Goal: Find specific page/section: Find specific page/section

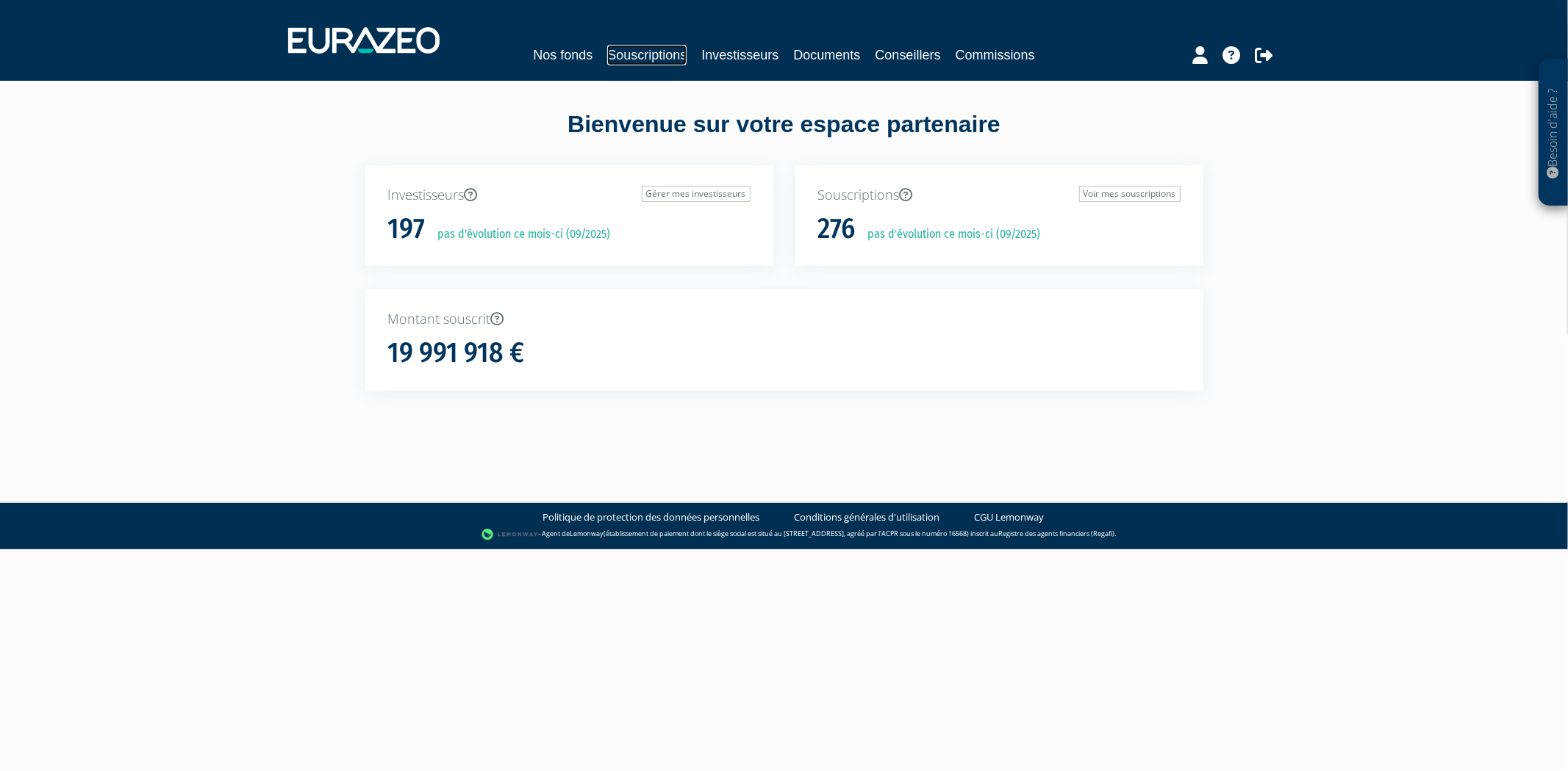
click at [652, 59] on link "Souscriptions" at bounding box center [646, 55] width 79 height 21
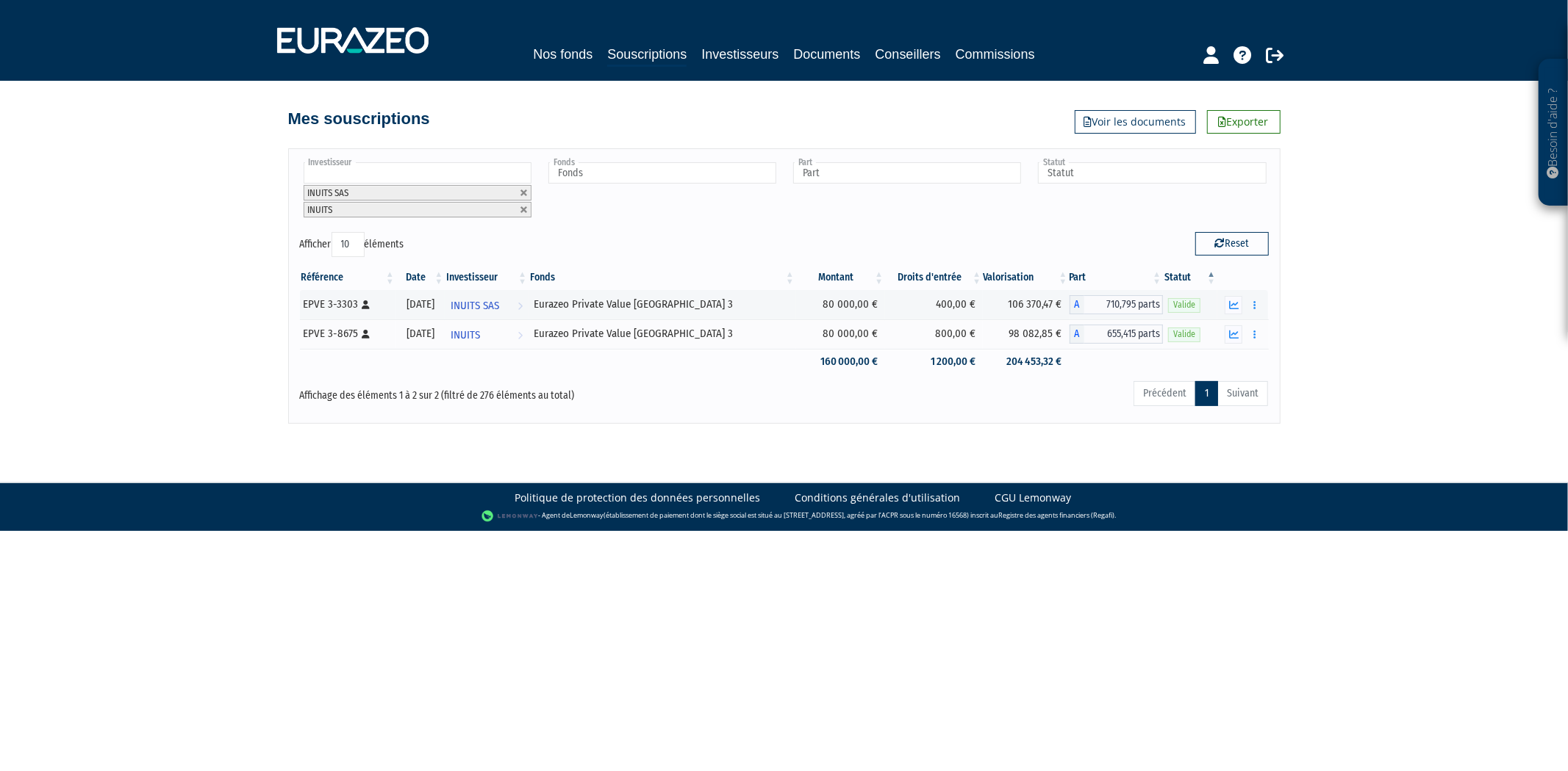
click at [451, 177] on input "text" at bounding box center [418, 173] width 228 height 21
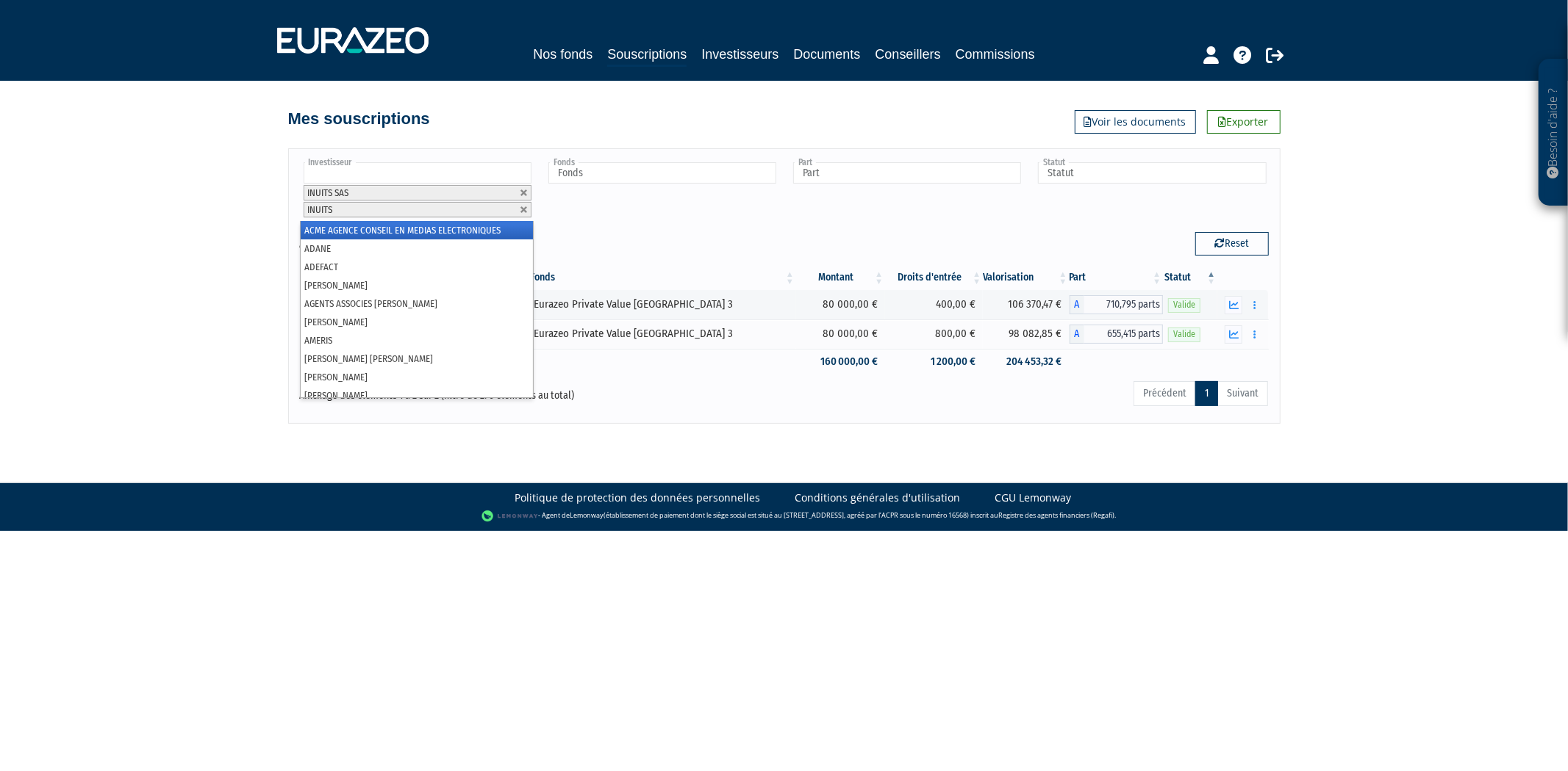
click at [451, 177] on input "text" at bounding box center [418, 173] width 228 height 21
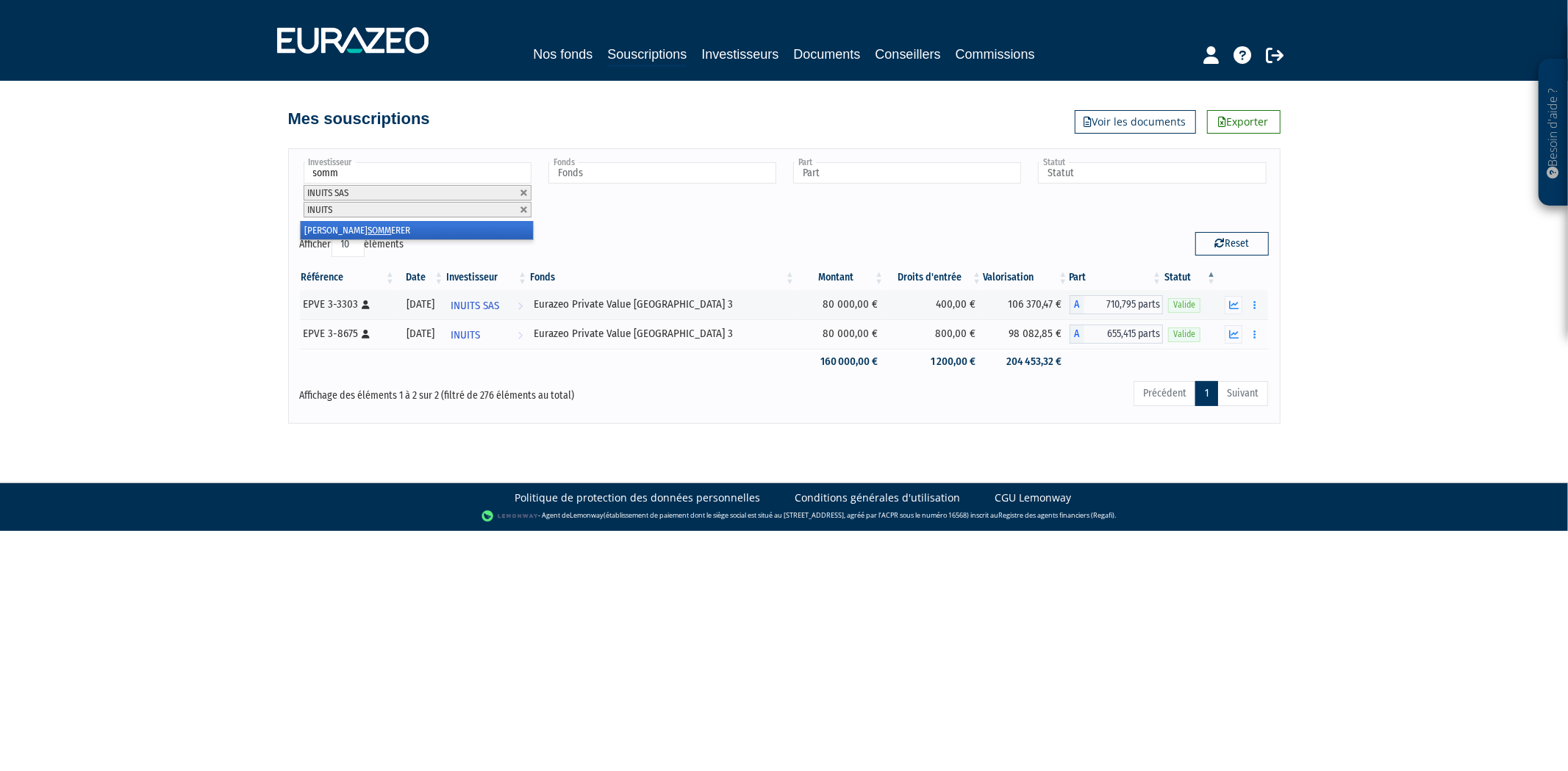
type input "somm"
click at [442, 225] on li "[PERSON_NAME] ERER" at bounding box center [416, 230] width 232 height 18
